Goal: Check status: Check status

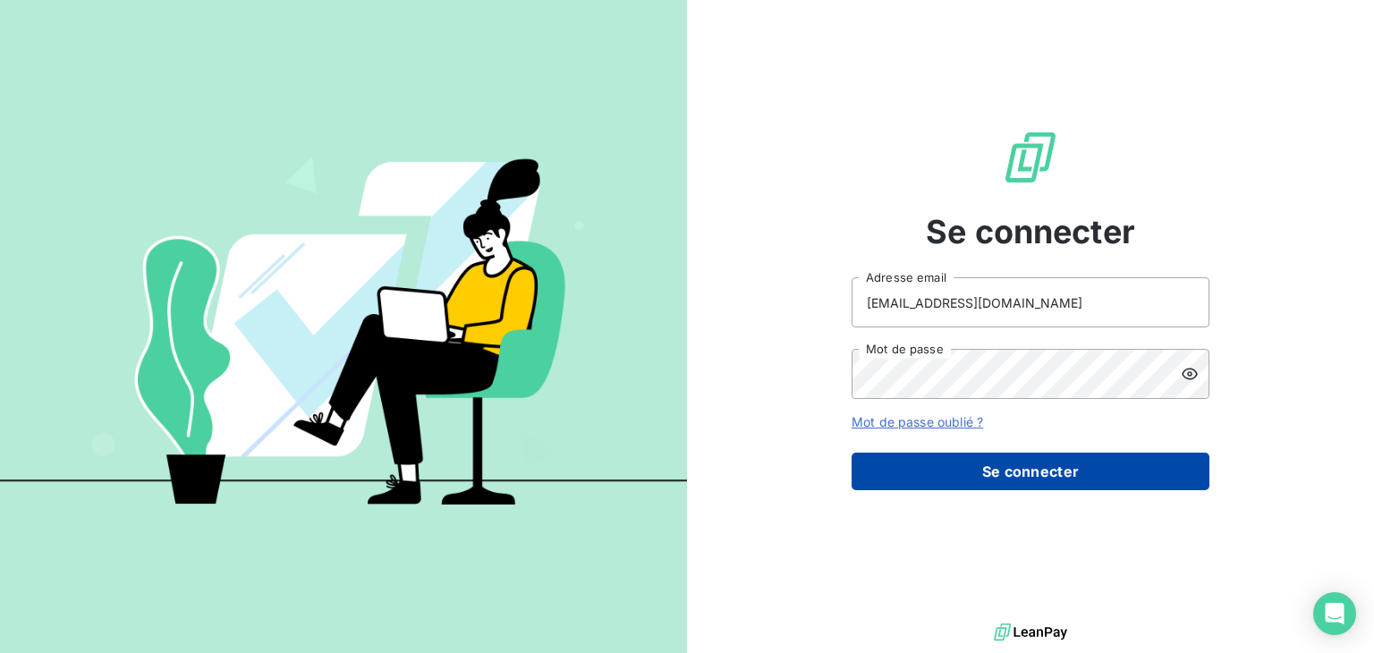
click at [965, 467] on button "Se connecter" at bounding box center [1031, 472] width 358 height 38
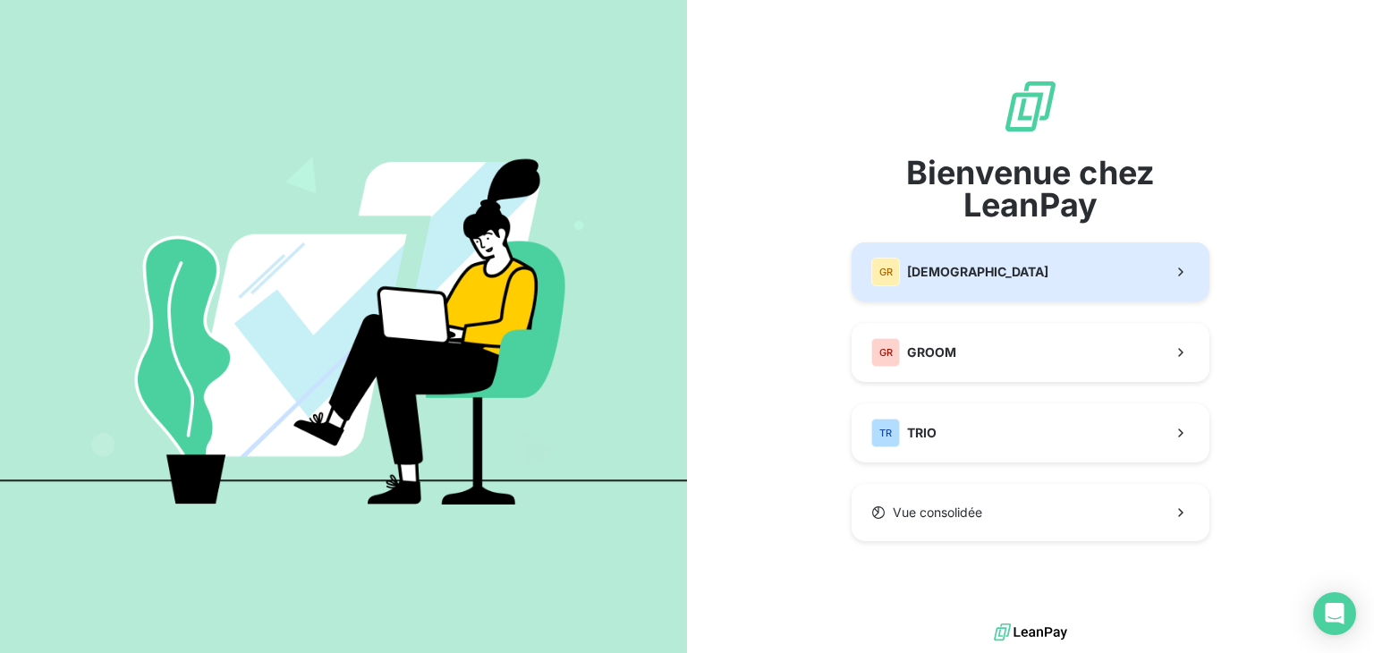
click at [977, 262] on div "GR GREENWISHES" at bounding box center [960, 272] width 177 height 29
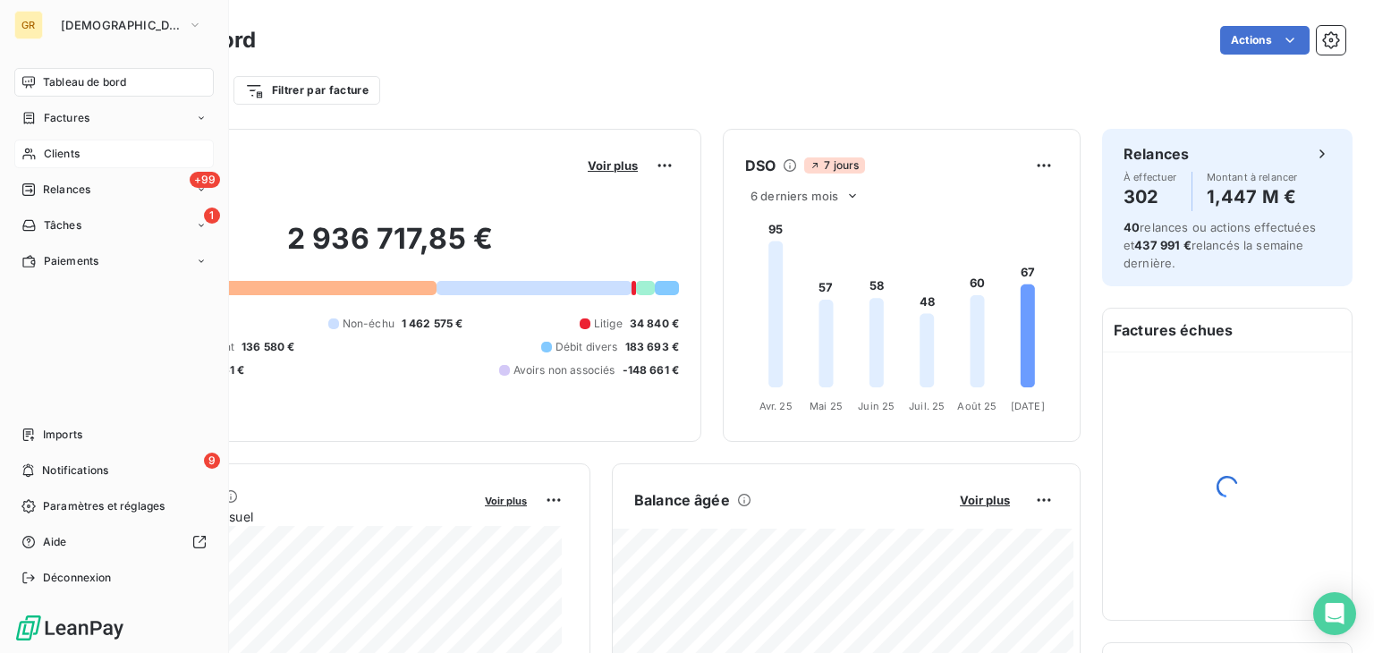
click at [88, 144] on div "Clients" at bounding box center [114, 154] width 200 height 29
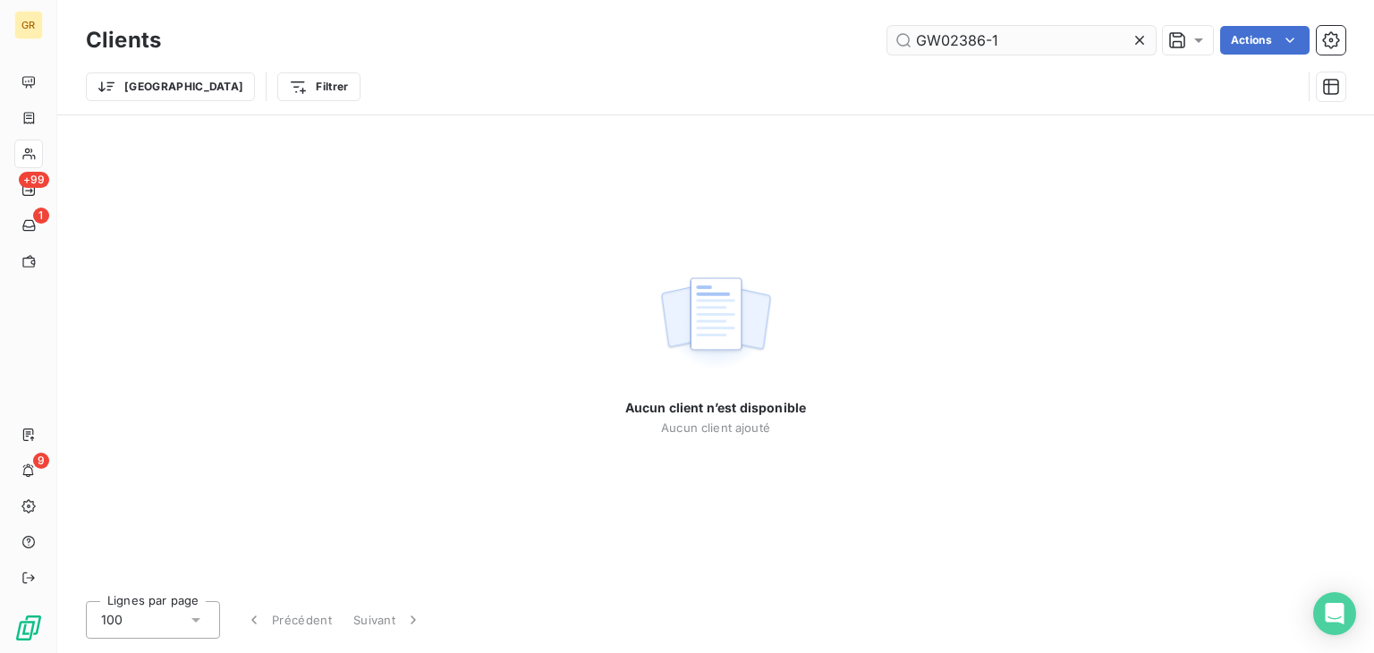
click at [1013, 40] on input "GW02386-1" at bounding box center [1022, 40] width 268 height 29
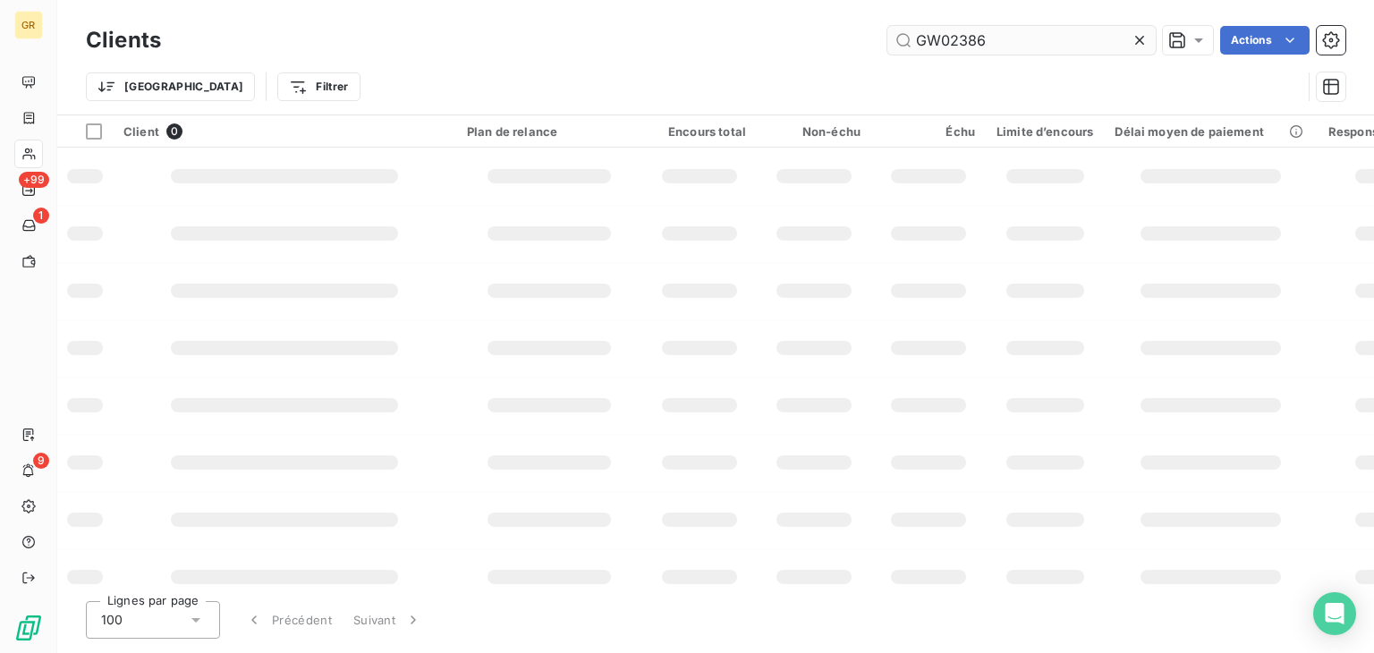
type input "GW02386"
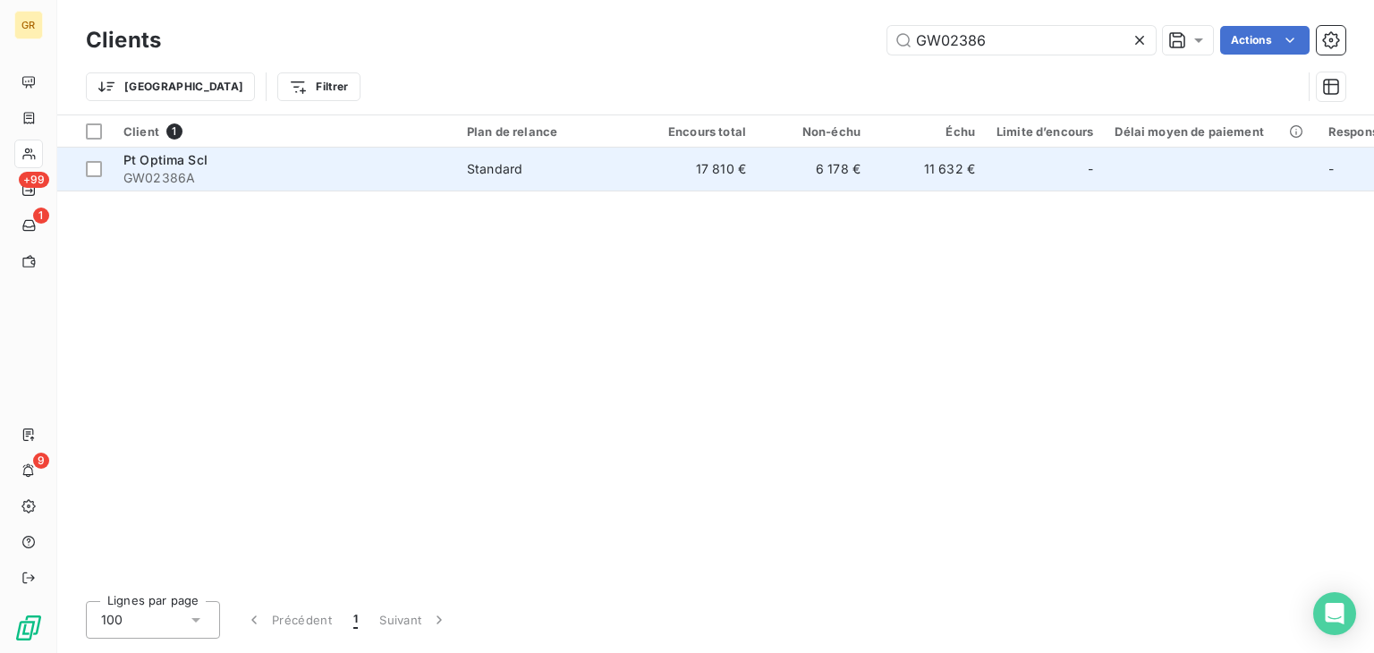
click at [791, 171] on td "6 178 €" at bounding box center [814, 169] width 115 height 43
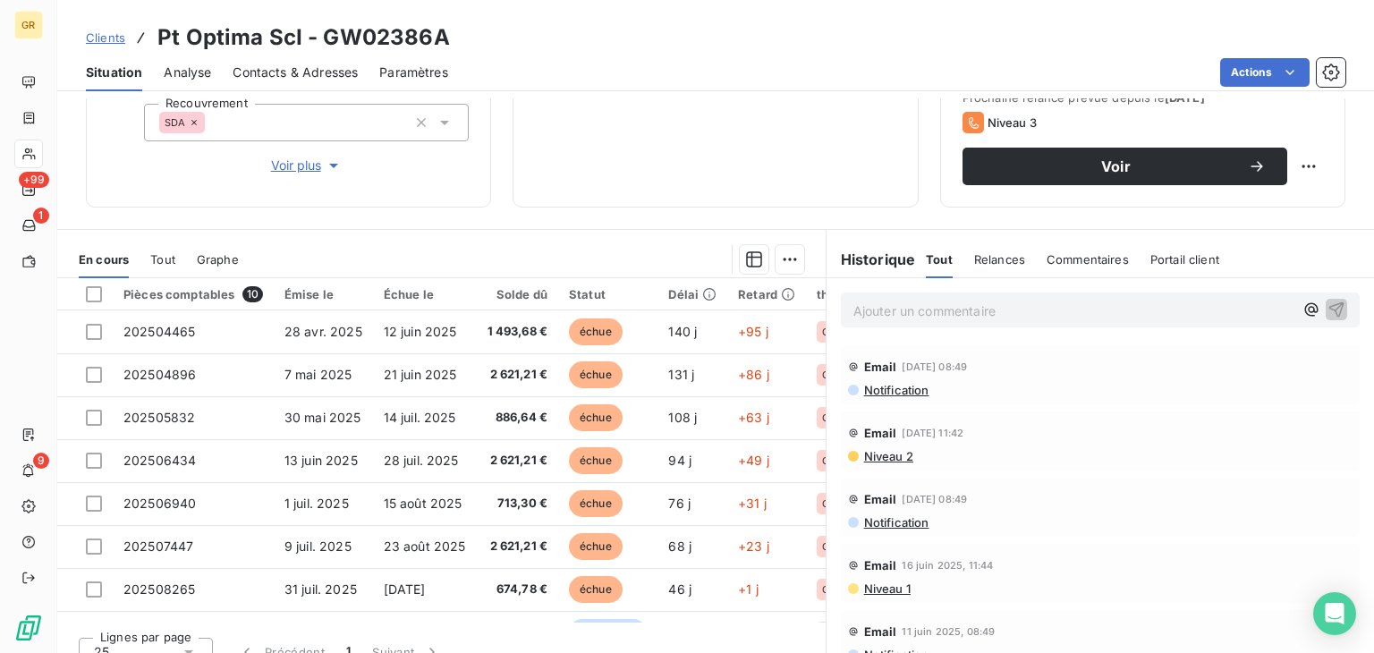
scroll to position [291, 0]
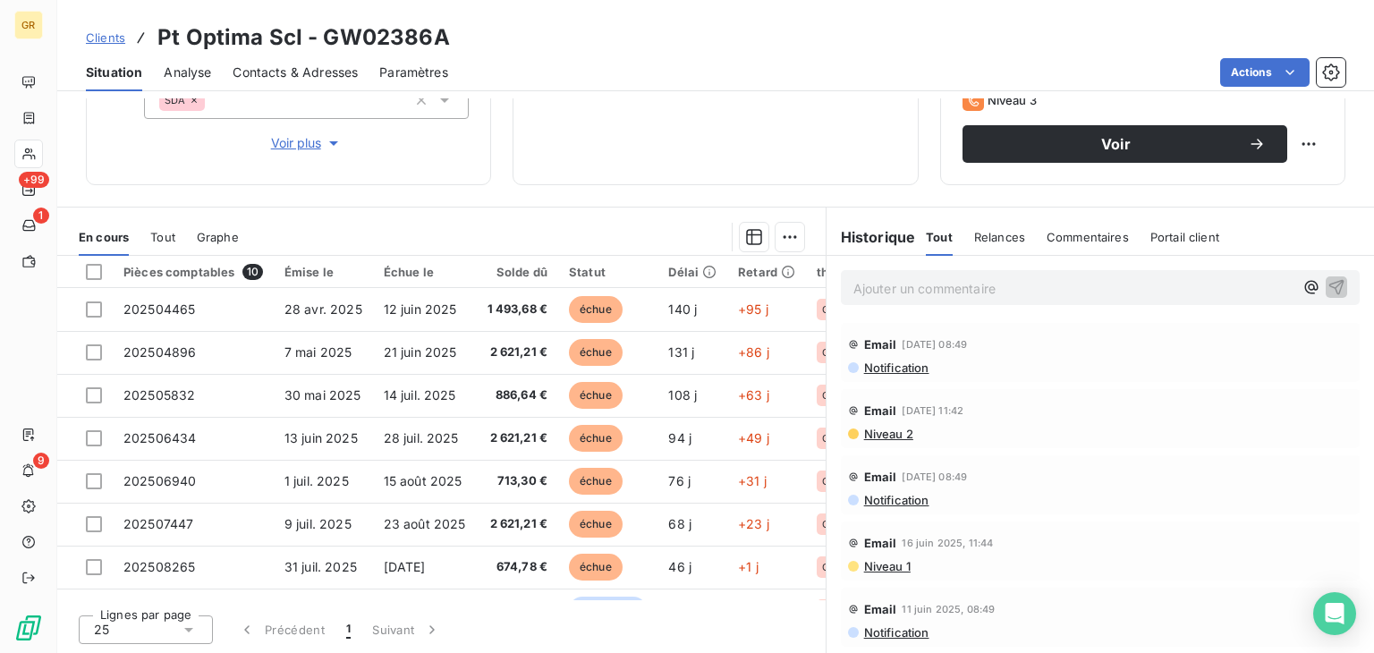
click at [168, 250] on div "Tout" at bounding box center [162, 237] width 25 height 38
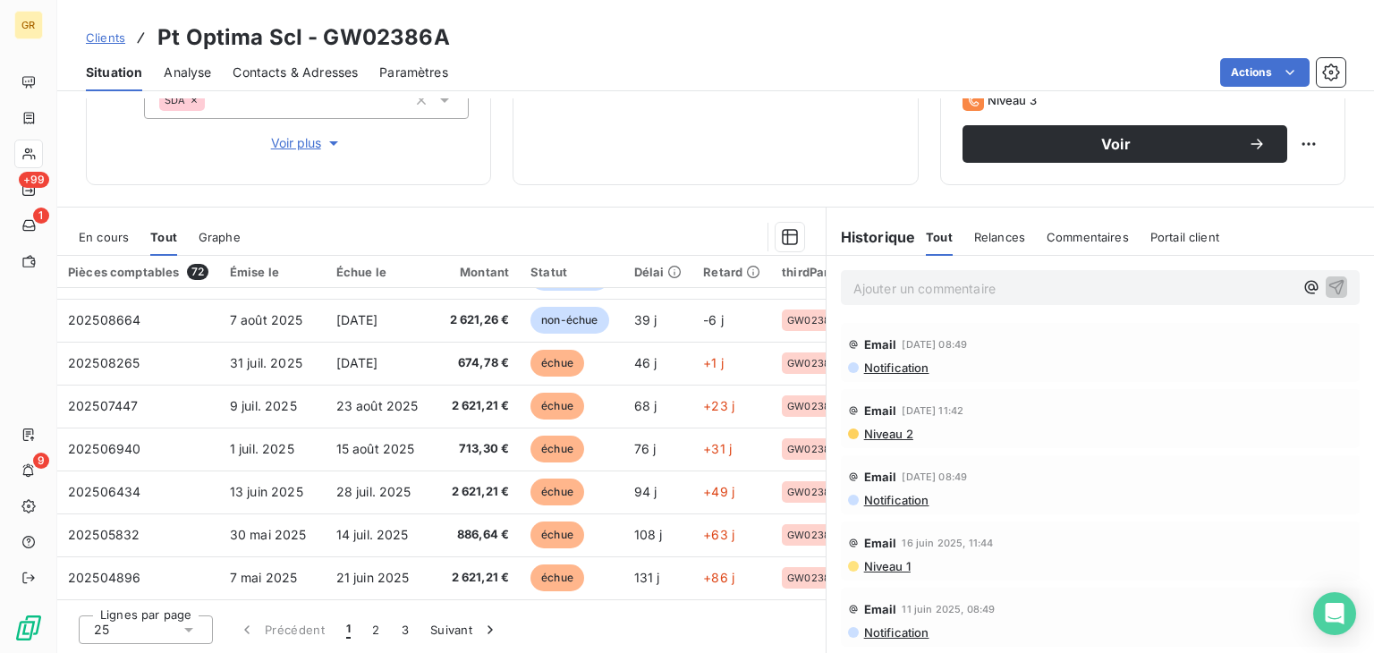
scroll to position [70, 0]
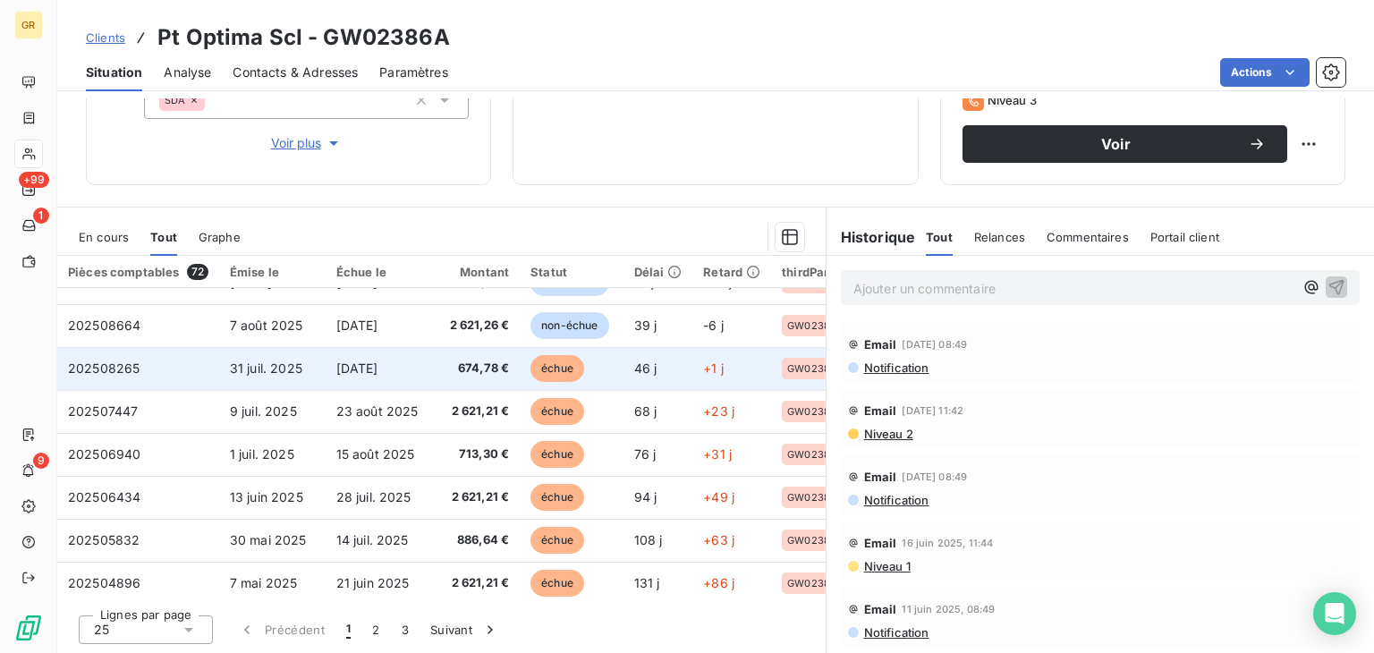
click at [375, 370] on span "[DATE]" at bounding box center [357, 368] width 42 height 15
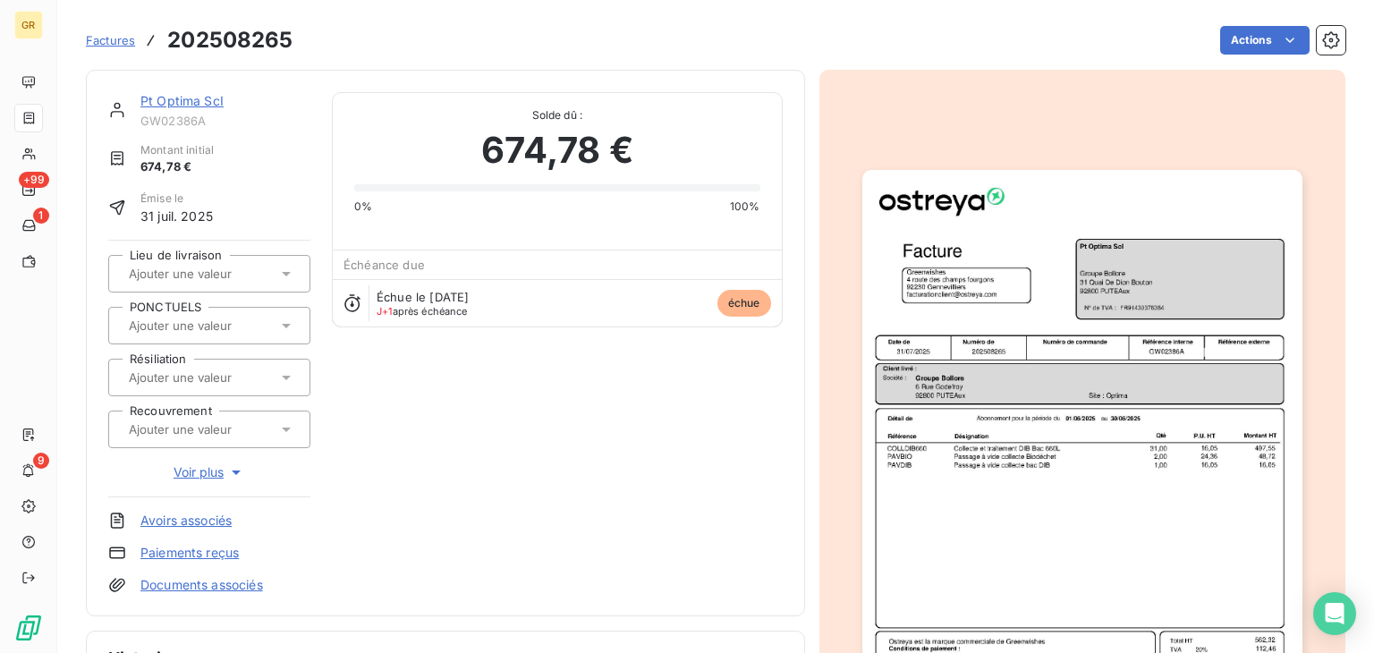
click at [1041, 344] on img "button" at bounding box center [1083, 481] width 440 height 622
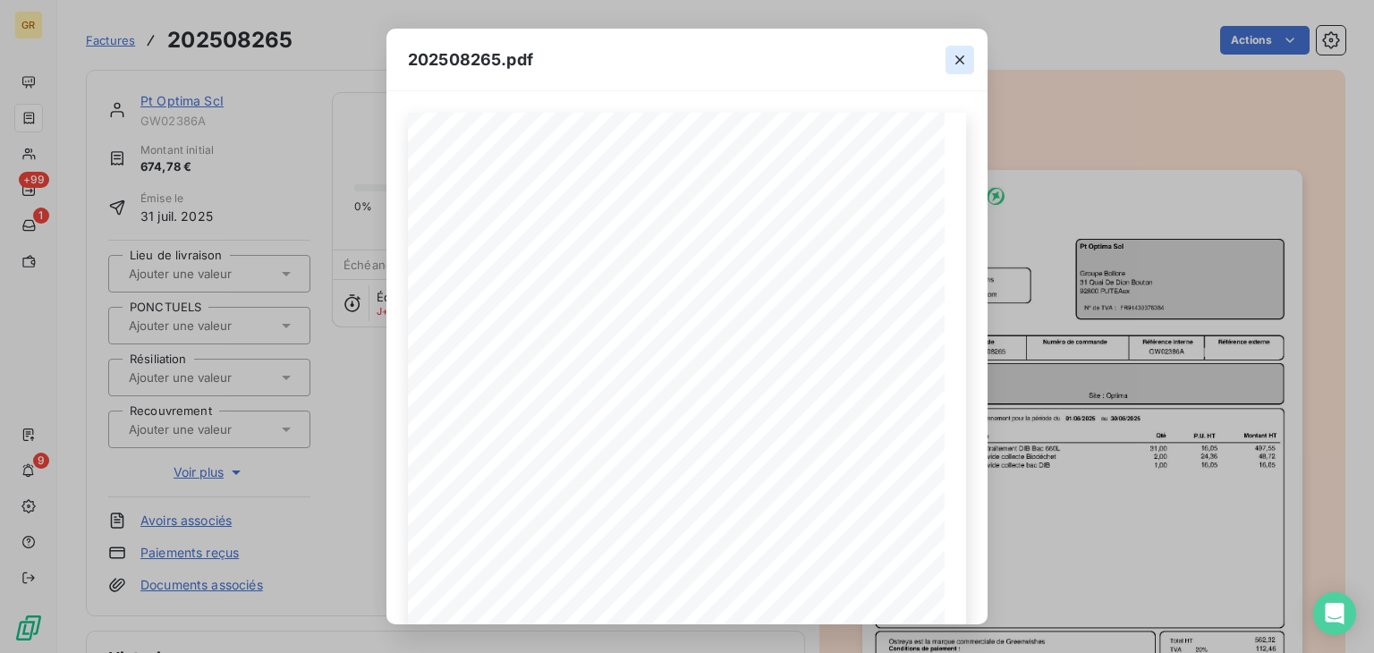
click at [966, 58] on icon "button" at bounding box center [960, 60] width 18 height 18
